Goal: Information Seeking & Learning: Learn about a topic

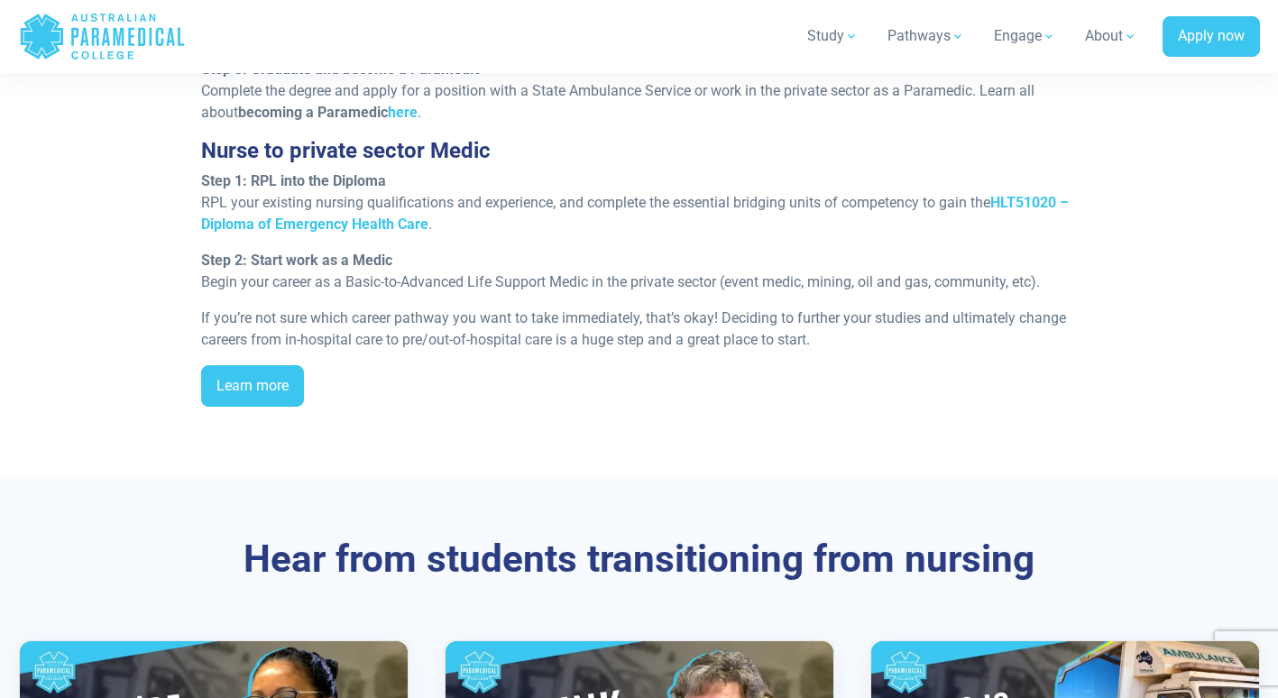
scroll to position [2010, 0]
click at [235, 222] on strong "HLT51020 – Diploma of Emergency Health Care" at bounding box center [635, 214] width 868 height 39
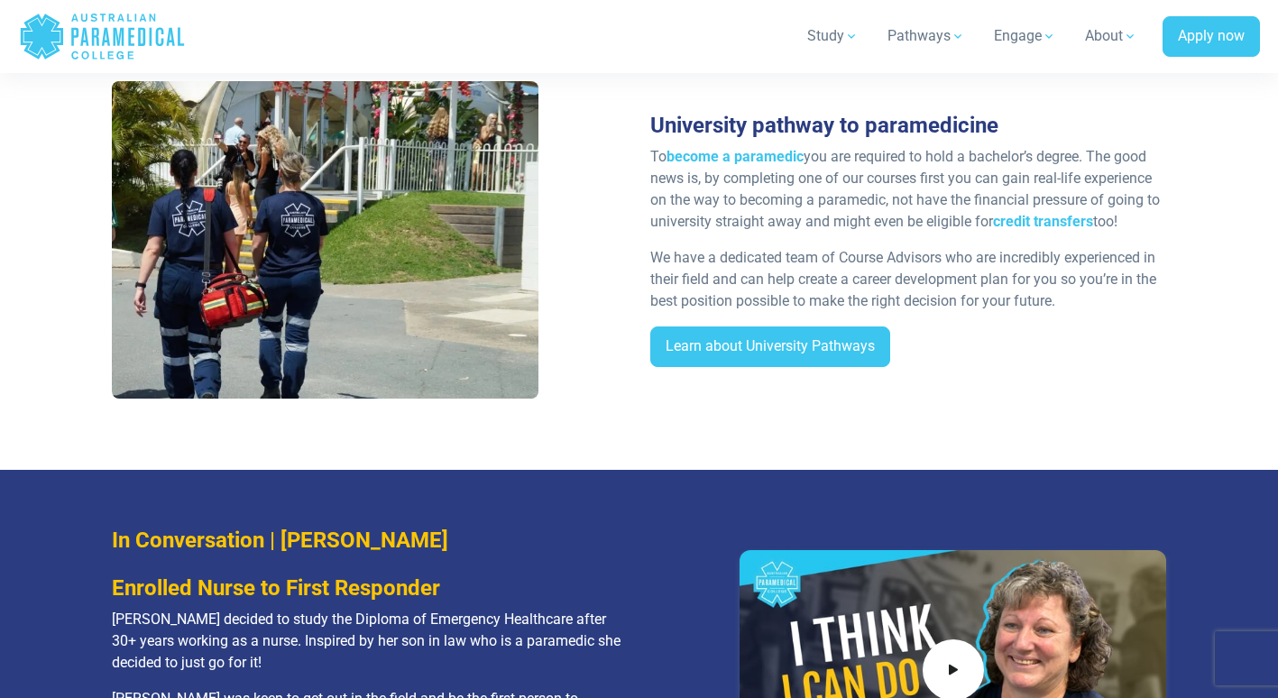
scroll to position [2752, 0]
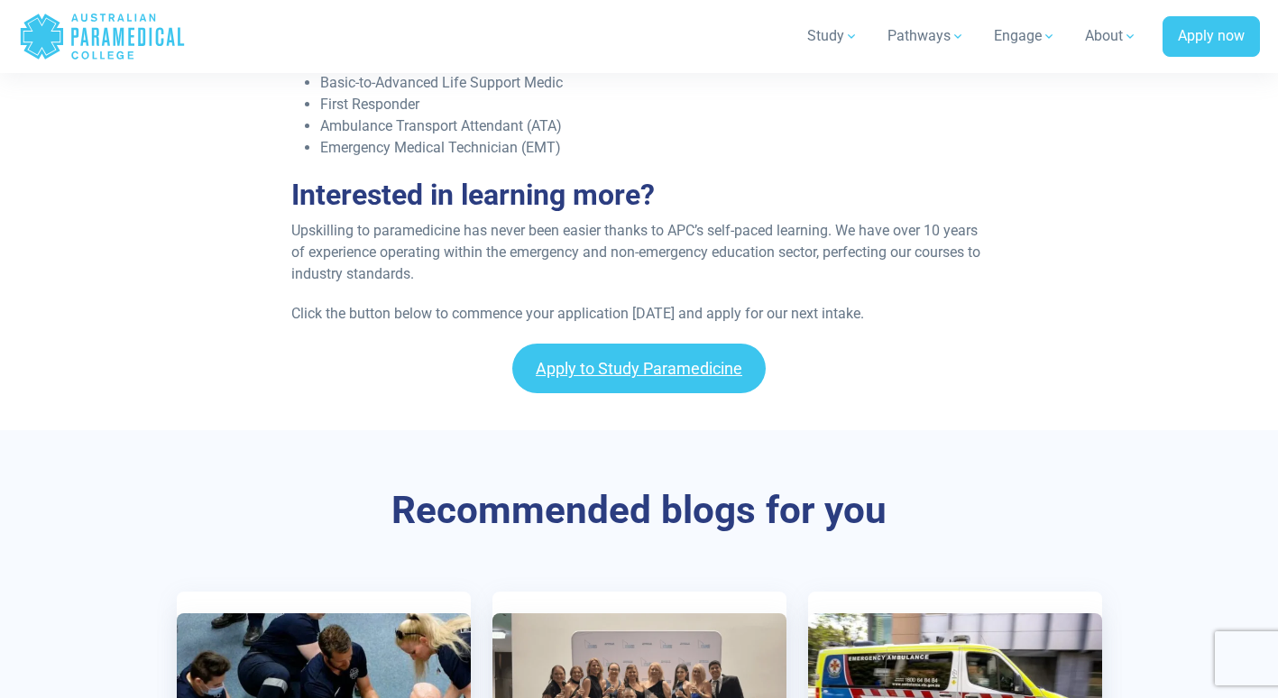
scroll to position [2947, 0]
